Goal: Task Accomplishment & Management: Complete application form

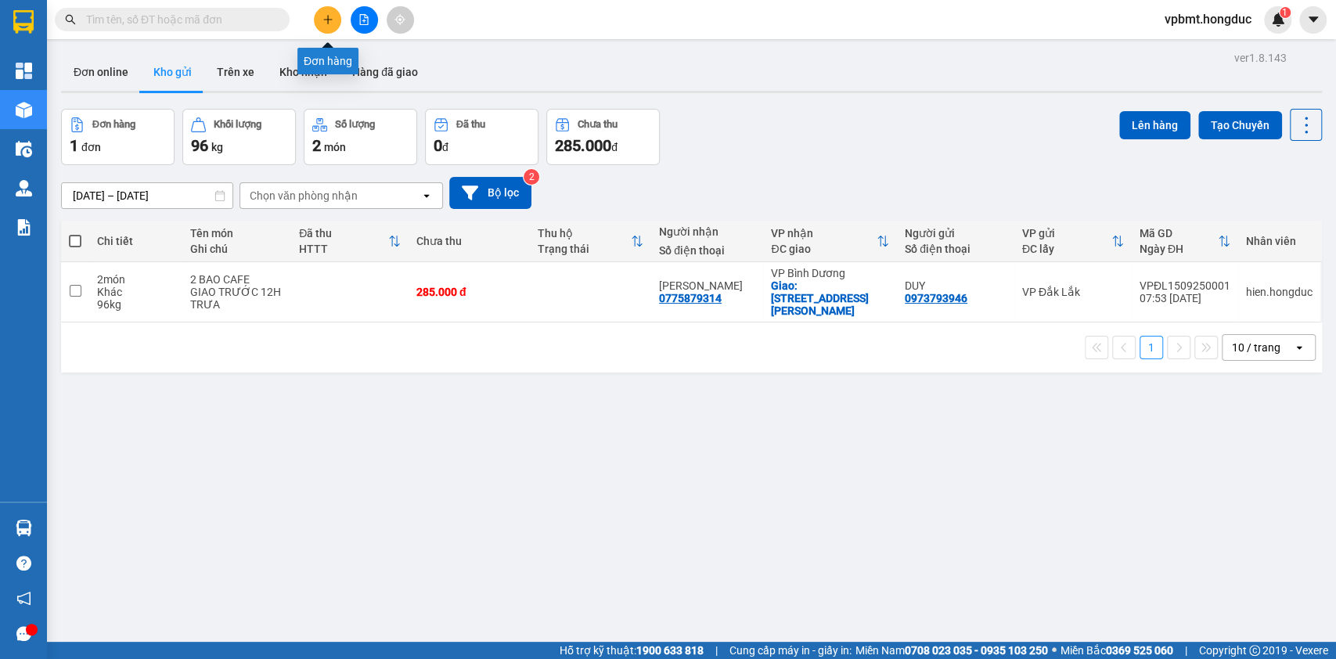
click at [332, 23] on icon "plus" at bounding box center [328, 19] width 11 height 11
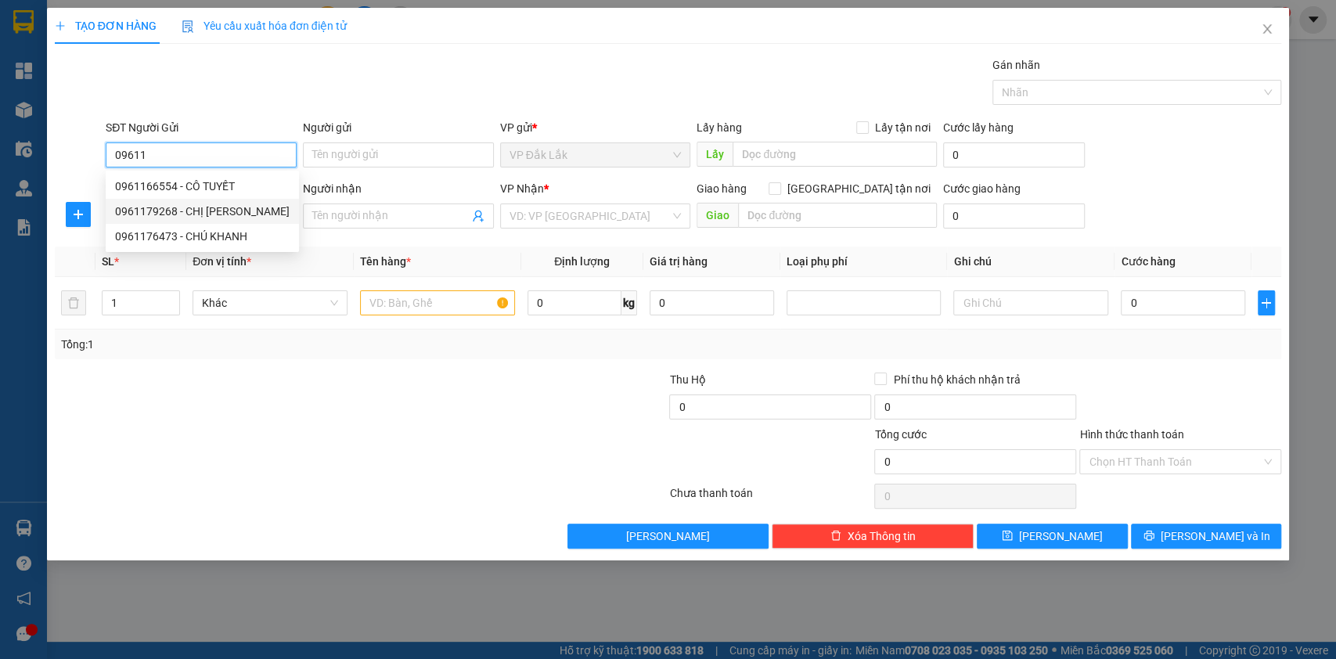
click at [182, 206] on div "0961179268 - CHỊ TRÚC" at bounding box center [202, 211] width 175 height 17
type input "0961179268"
type input "CHỊ TRÚC"
type input "0329753979"
type input "Chị Trang"
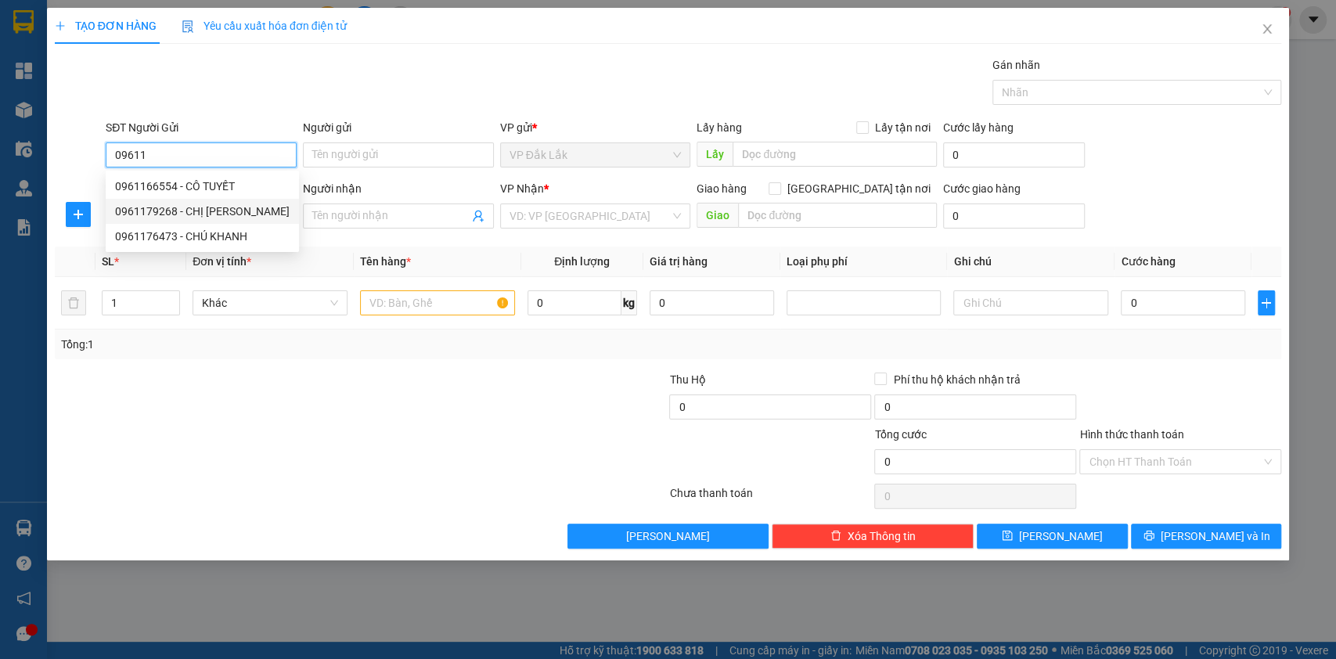
checkbox input "true"
type input "10 PHẠM HUY THÔNG,P7,GÒ VẤP"
type input "150.000"
type input "350.000"
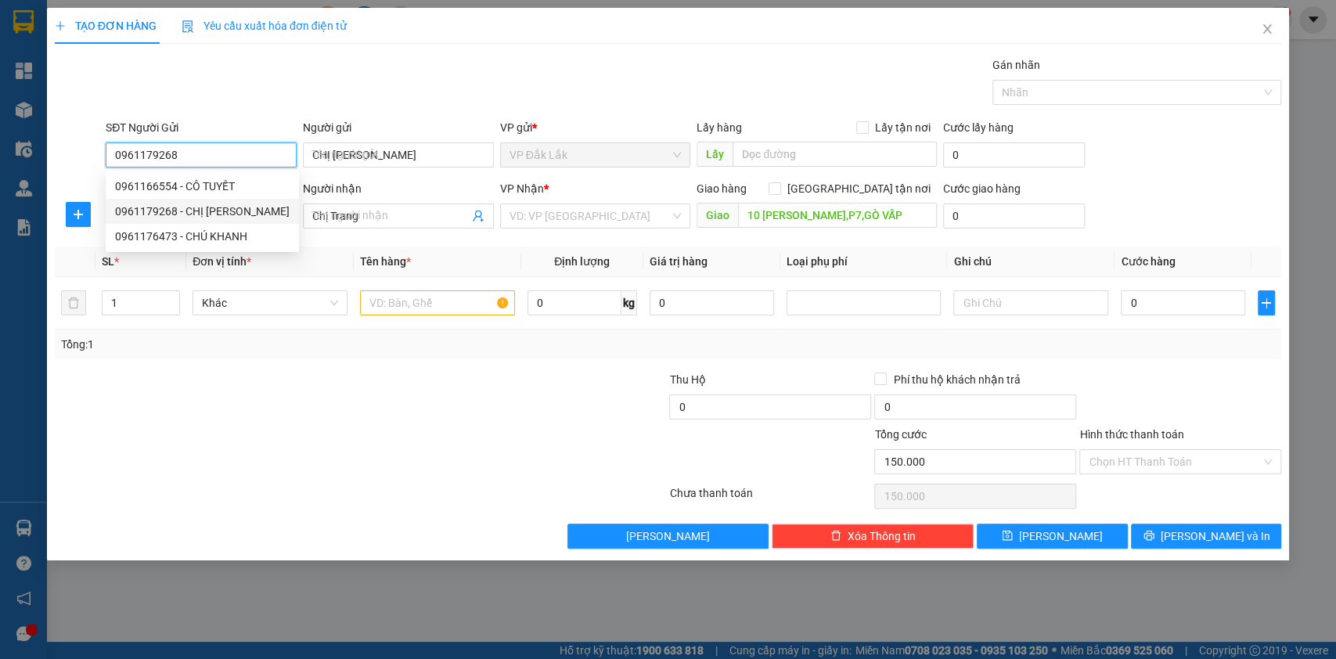
type input "350.000"
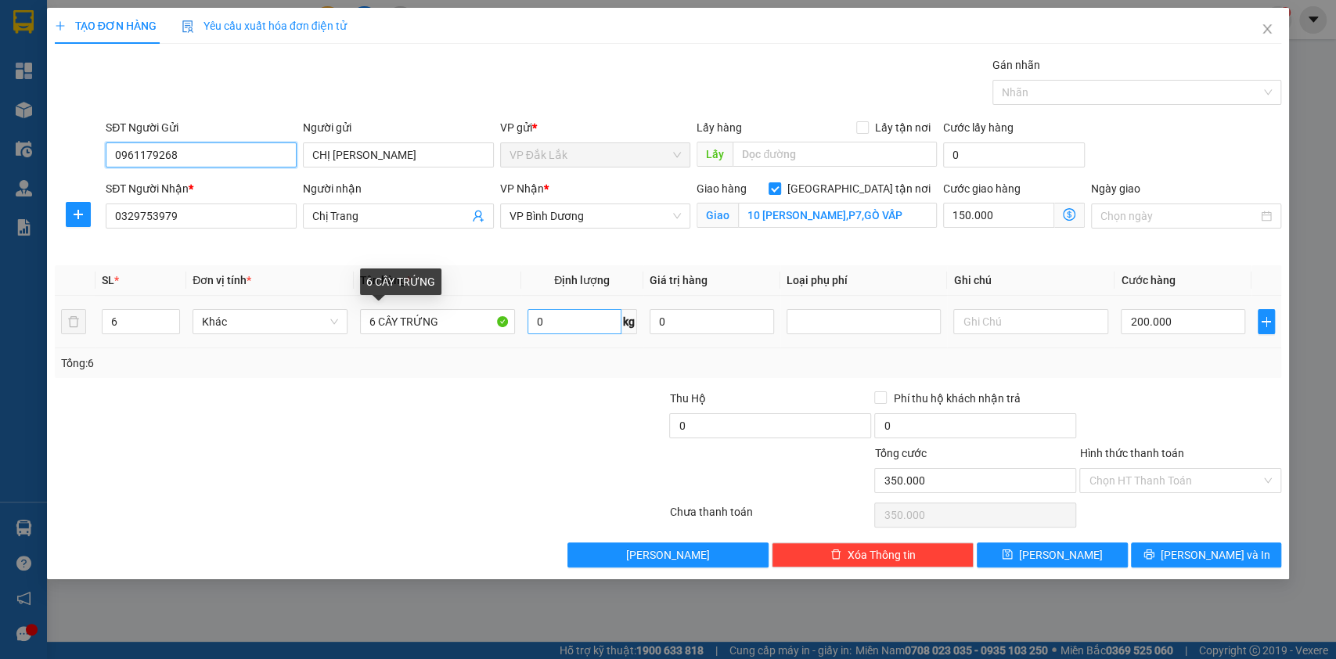
type input "0961179268"
click at [532, 326] on input "0" at bounding box center [575, 321] width 94 height 25
type input "120"
click at [1123, 477] on input "Hình thức thanh toán" at bounding box center [1175, 480] width 172 height 23
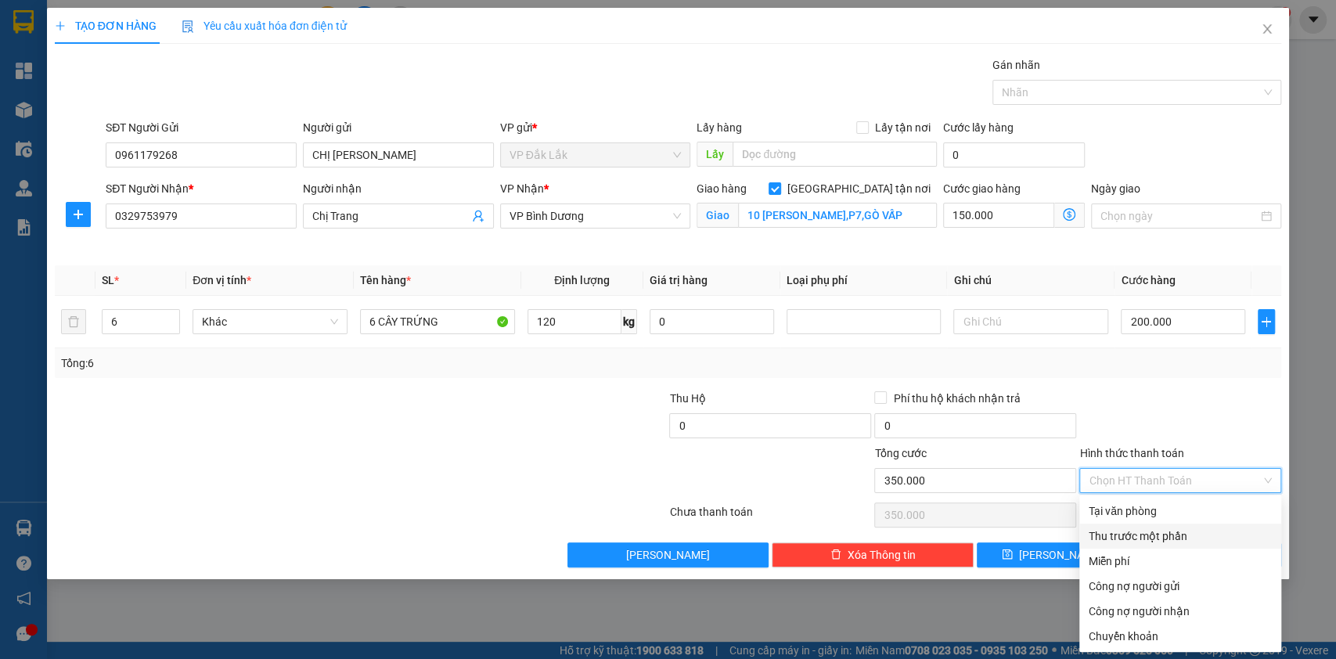
click at [1118, 528] on div "Thu trước một phần" at bounding box center [1180, 536] width 183 height 17
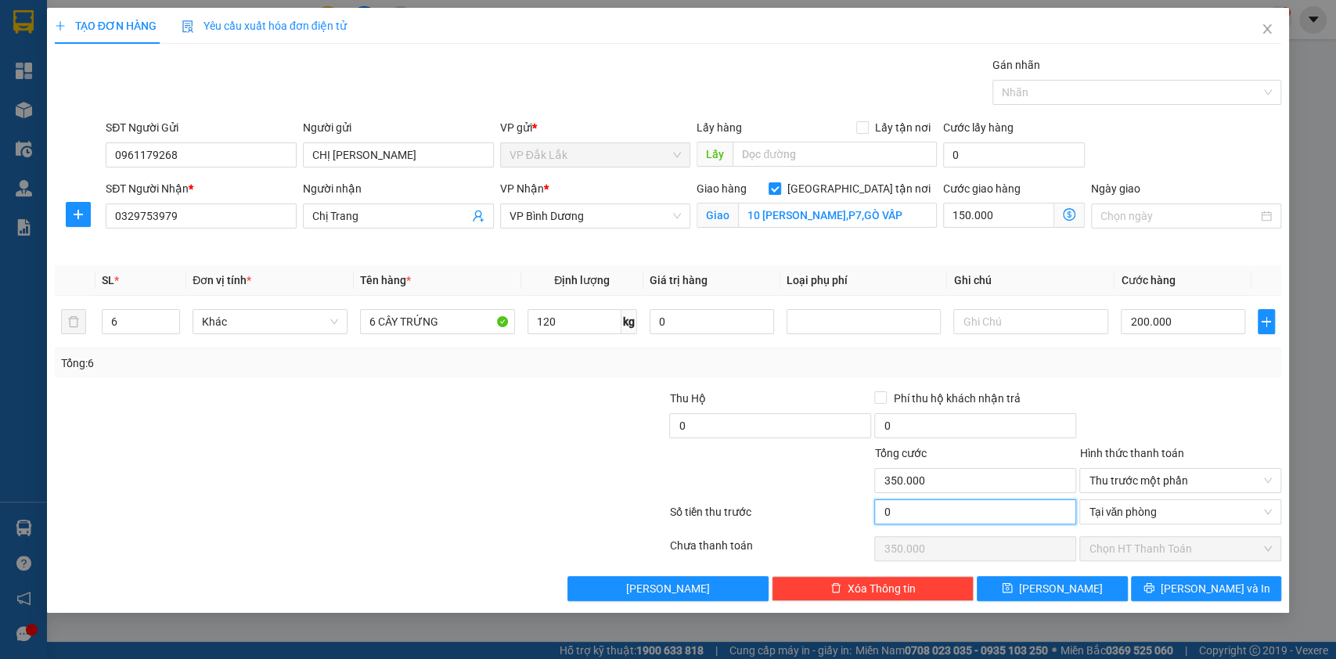
click at [982, 517] on input "0" at bounding box center [975, 511] width 202 height 25
type input "5"
type input "349.995"
type input "50"
type input "349.950"
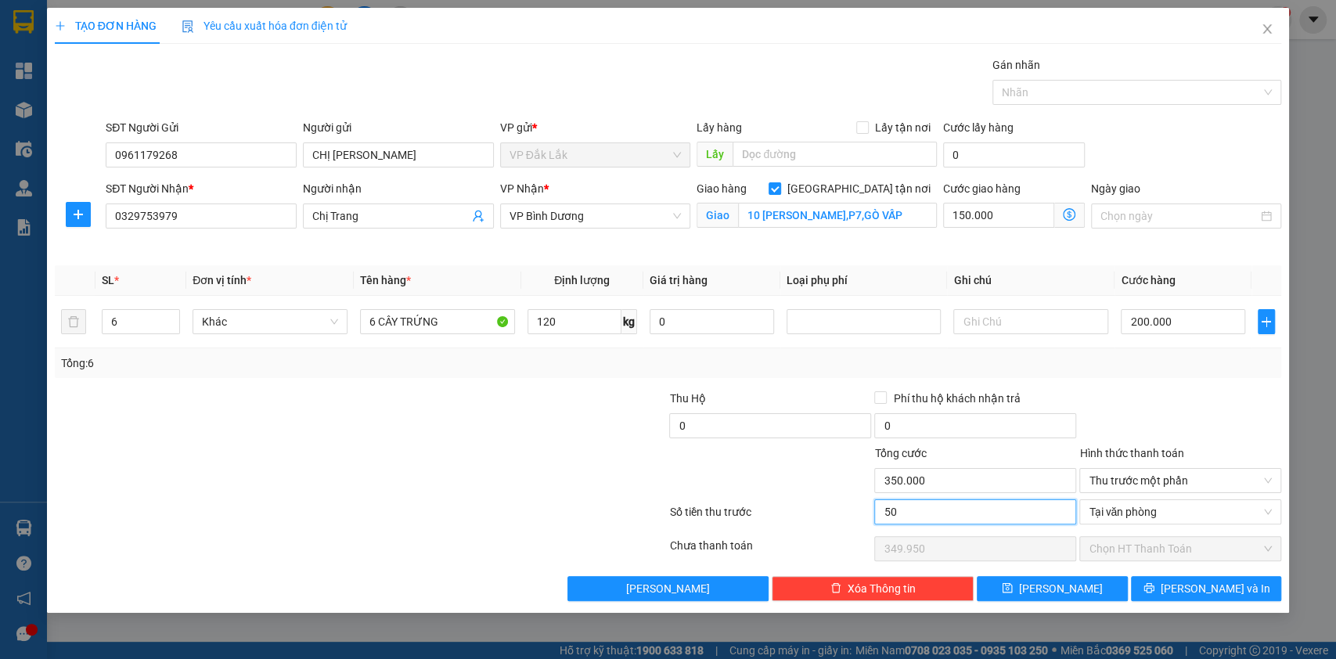
type input "500"
type input "349.500"
type input "5.000"
type input "345.000"
type input "50.000"
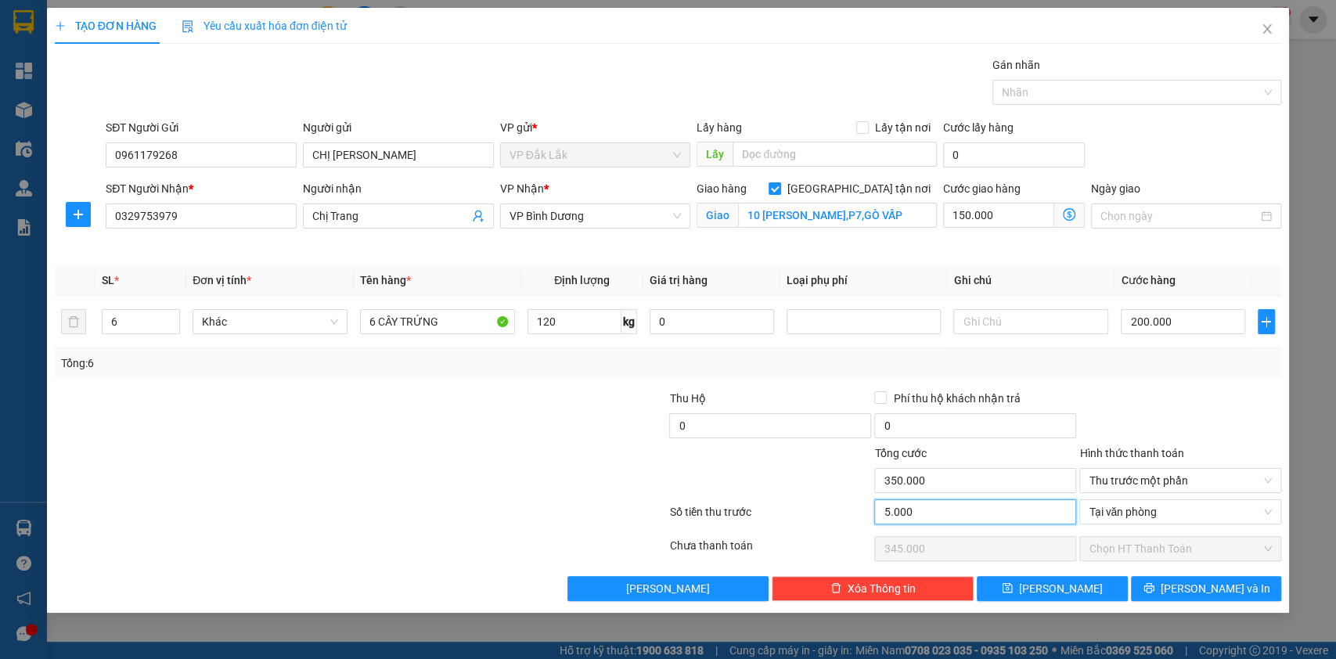
type input "300.000"
type input "50.000"
click at [1071, 579] on button "Lưu" at bounding box center [1052, 588] width 150 height 25
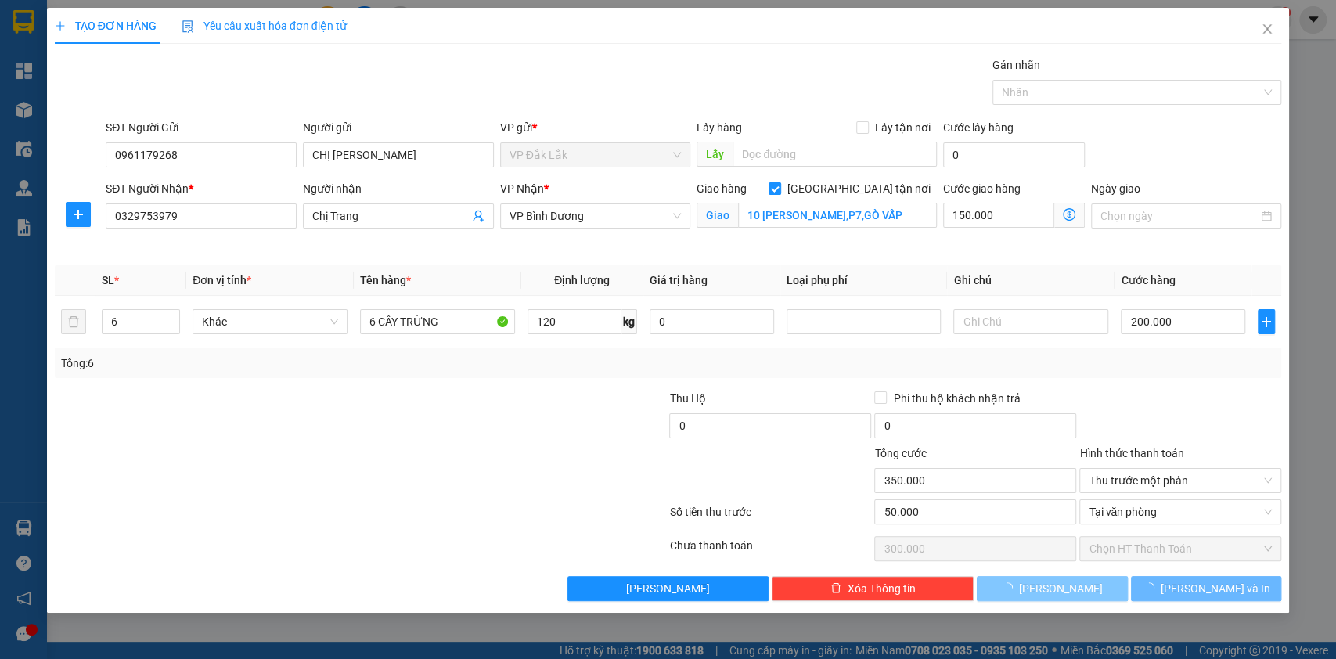
checkbox input "false"
type input "0"
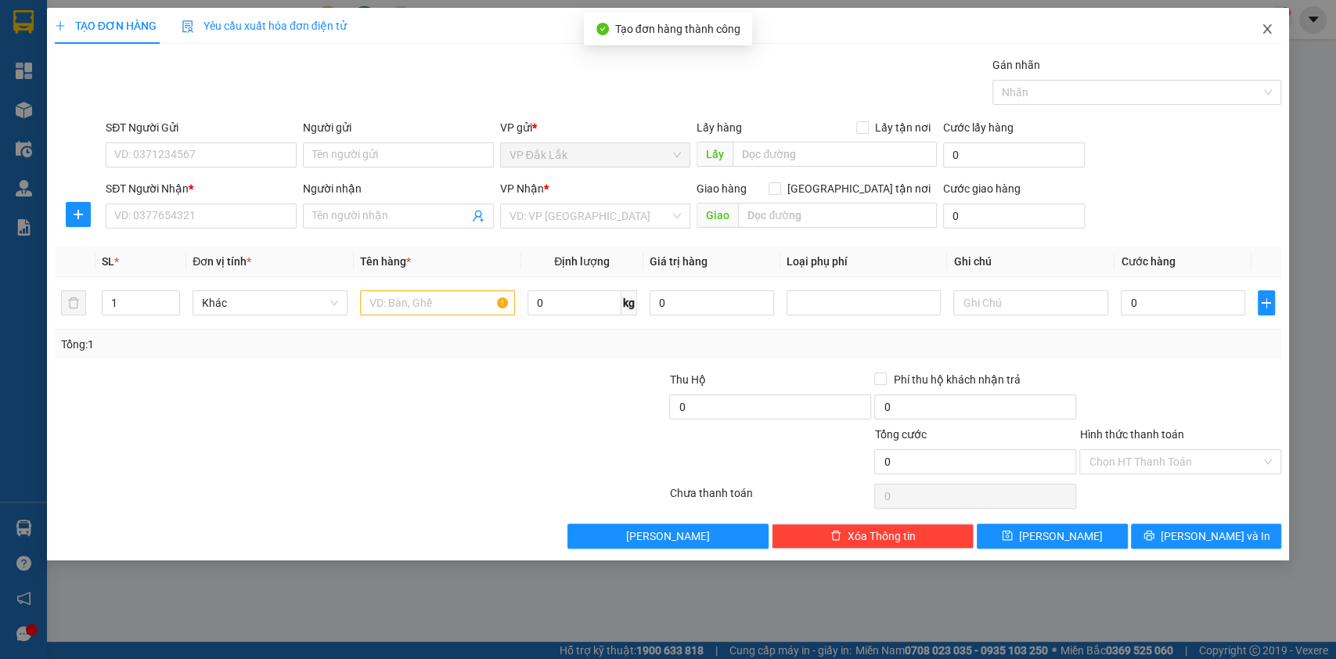
click at [1265, 25] on icon "close" at bounding box center [1267, 29] width 13 height 13
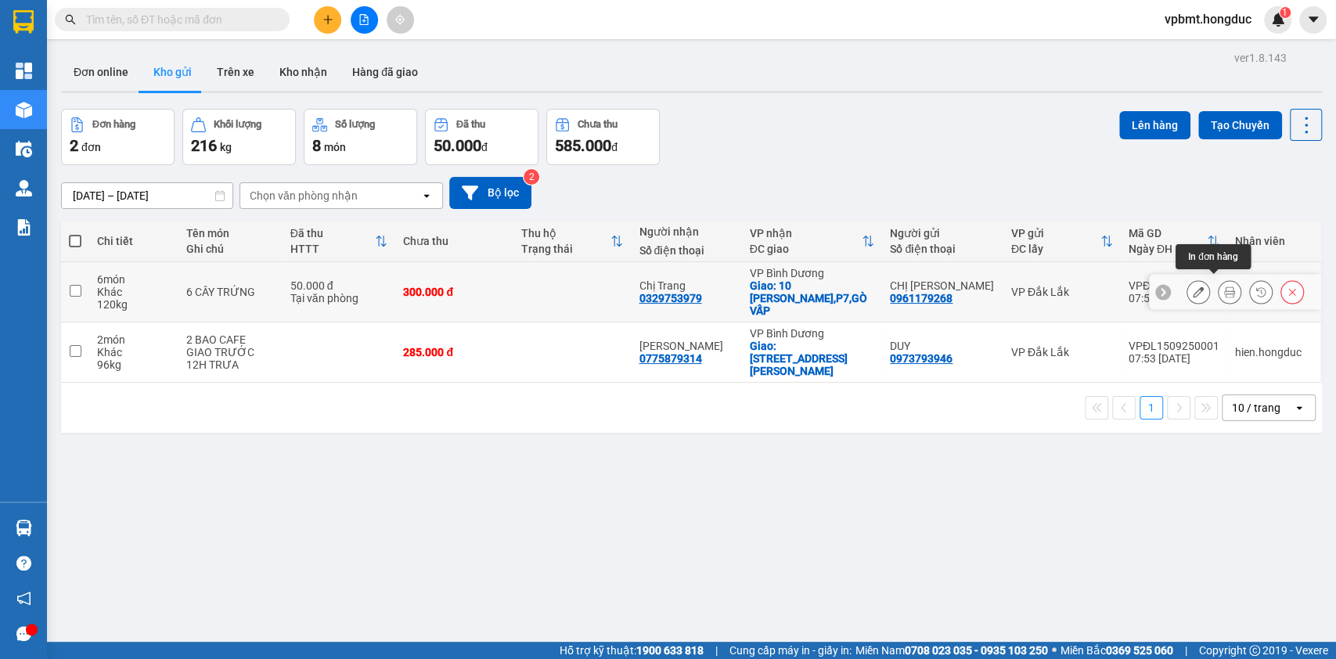
click at [1224, 287] on icon at bounding box center [1229, 292] width 11 height 11
